Goal: Transaction & Acquisition: Book appointment/travel/reservation

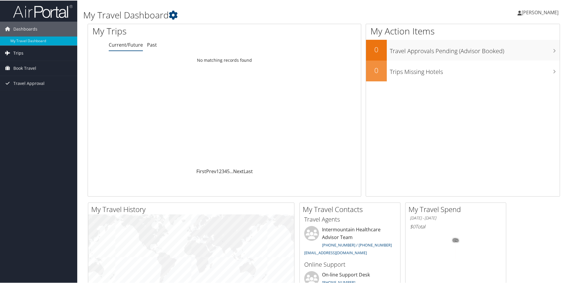
click at [13, 51] on link "Trips" at bounding box center [38, 52] width 77 height 15
click at [16, 81] on link "Trips Missing Hotels" at bounding box center [38, 82] width 77 height 9
click at [26, 68] on span "Book Travel" at bounding box center [24, 67] width 23 height 15
click at [30, 98] on link "Book/Manage Online Trips" at bounding box center [38, 97] width 77 height 9
click at [17, 68] on span "Book Travel" at bounding box center [24, 67] width 23 height 15
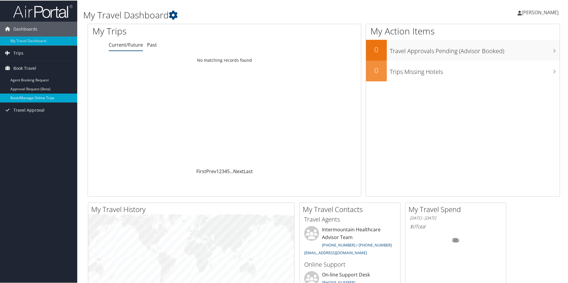
click at [40, 95] on link "Book/Manage Online Trips" at bounding box center [38, 97] width 77 height 9
click at [37, 95] on link "Book/Manage Online Trips" at bounding box center [38, 97] width 77 height 9
click at [17, 65] on span "Book Travel" at bounding box center [24, 67] width 23 height 15
click at [26, 95] on link "Book/Manage Online Trips" at bounding box center [38, 97] width 77 height 9
